Goal: Task Accomplishment & Management: Manage account settings

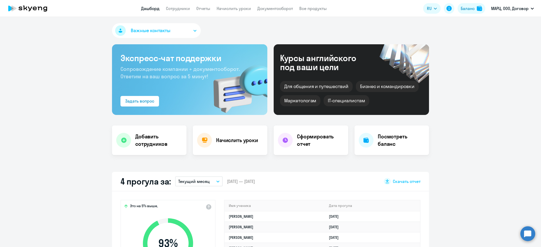
click at [201, 10] on link "Отчеты" at bounding box center [203, 8] width 14 height 5
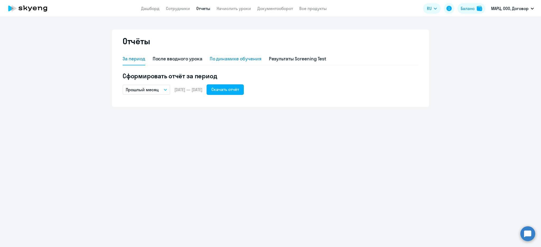
click at [223, 60] on div "По динамике обучения" at bounding box center [236, 58] width 52 height 7
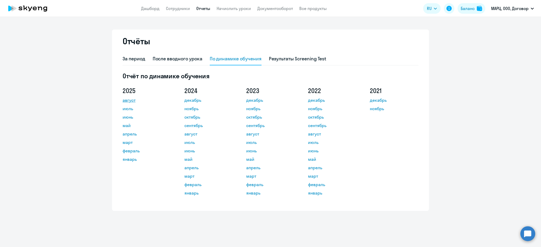
click at [130, 100] on link "август" at bounding box center [146, 100] width 48 height 6
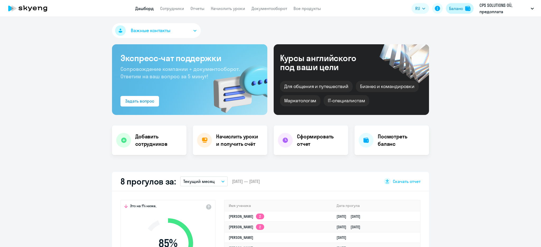
click at [458, 11] on div "Баланс" at bounding box center [456, 8] width 14 height 6
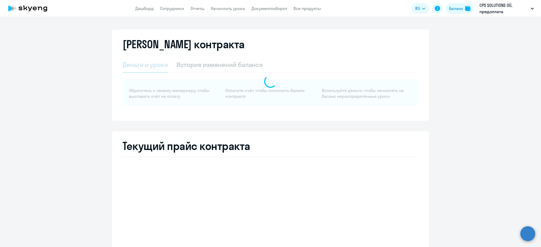
select select "english_adult_not_native_speaker"
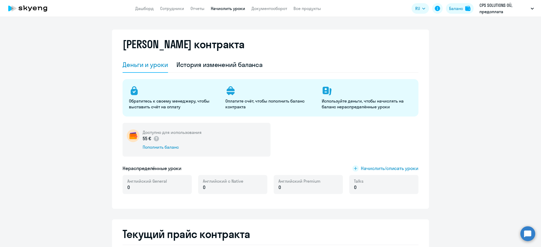
click at [223, 7] on link "Начислить уроки" at bounding box center [228, 8] width 34 height 5
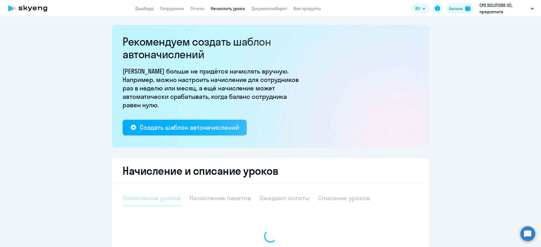
select select "10"
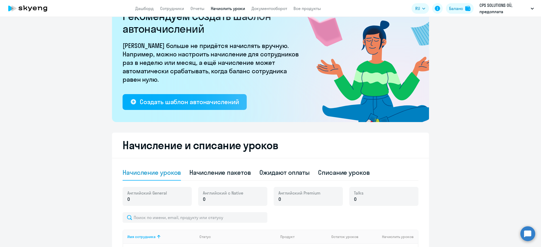
scroll to position [106, 0]
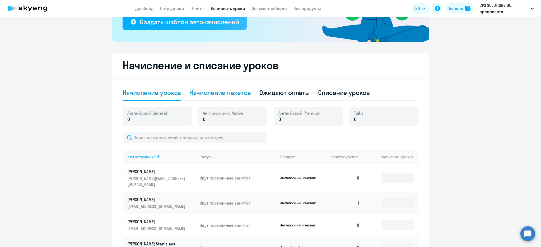
click at [241, 95] on div "Начисление пакетов" at bounding box center [219, 92] width 61 height 8
select select "10"
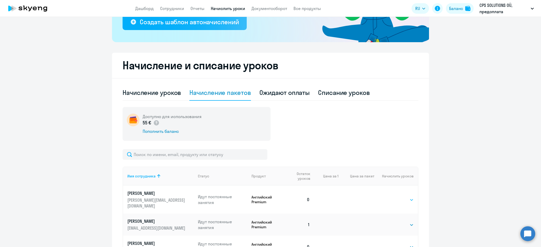
click at [404, 199] on select "Выбрать 4 8 16 32 64" at bounding box center [403, 200] width 22 height 6
select select "8"
click at [392, 197] on select "Выбрать 4 8 16 32 64" at bounding box center [403, 200] width 22 height 6
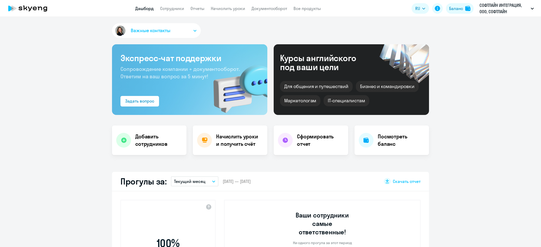
select select "30"
click at [229, 8] on link "Начислить уроки" at bounding box center [228, 8] width 34 height 5
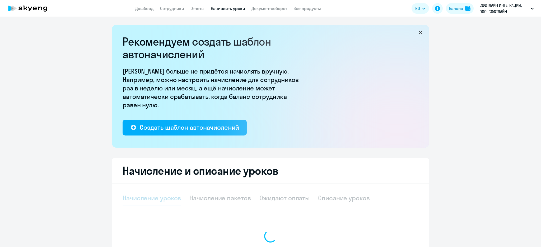
select select "10"
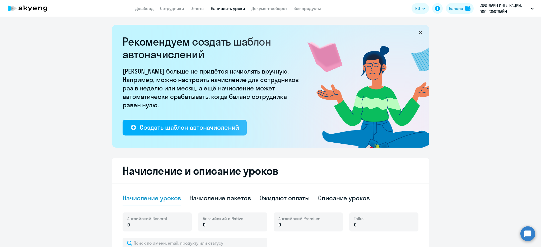
scroll to position [141, 0]
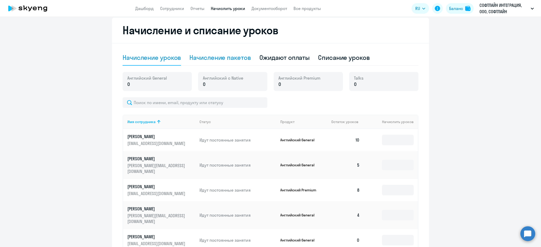
click at [233, 53] on div "Начисление пакетов" at bounding box center [219, 57] width 61 height 8
select select "10"
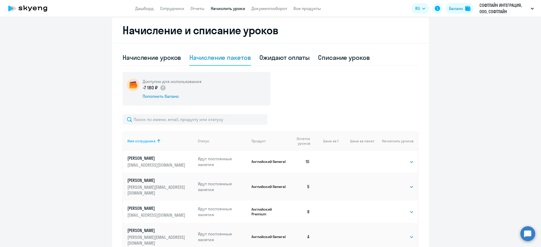
scroll to position [221, 0]
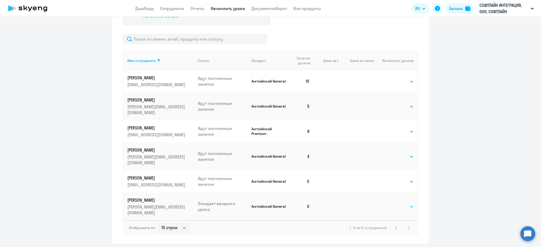
drag, startPoint x: 402, startPoint y: 192, endPoint x: 402, endPoint y: 194, distance: 2.7
click at [402, 204] on select "Выбрать 4 8 16 32 64" at bounding box center [403, 207] width 22 height 6
select select "8"
click at [392, 204] on select "Выбрать 4 8 16 32 64" at bounding box center [403, 207] width 22 height 6
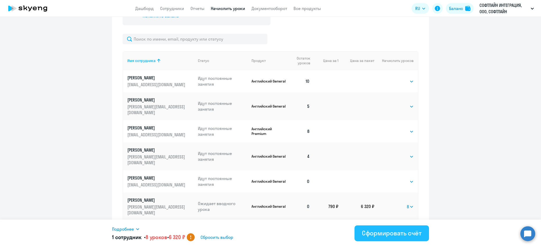
click at [392, 236] on div "Сформировать счёт" at bounding box center [392, 233] width 60 height 8
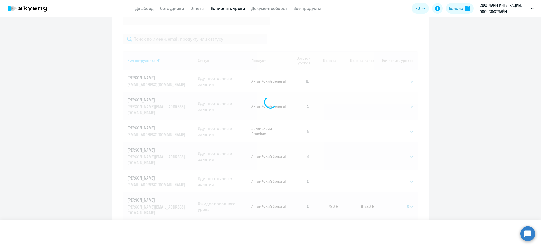
select select
